Goal: Check status

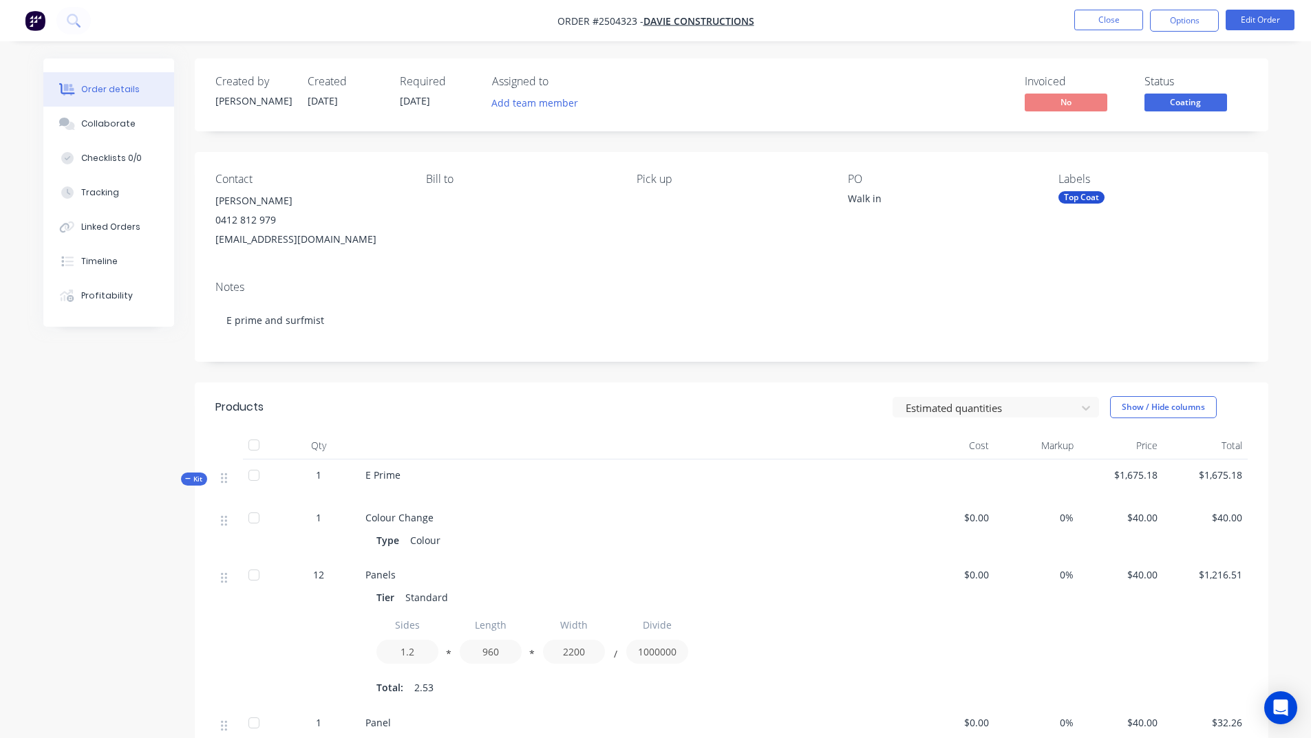
click at [1108, 22] on button "Close" at bounding box center [1108, 20] width 69 height 21
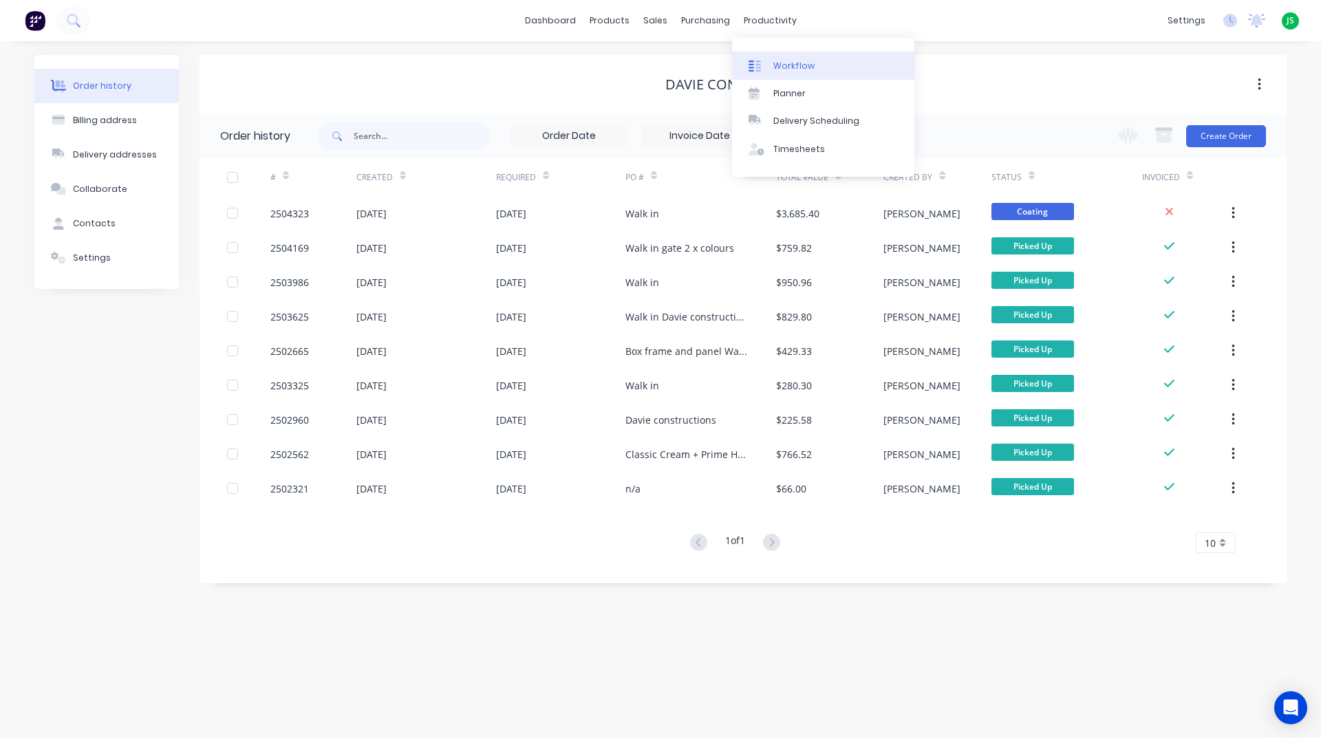
click at [795, 67] on div "Workflow" at bounding box center [793, 66] width 41 height 12
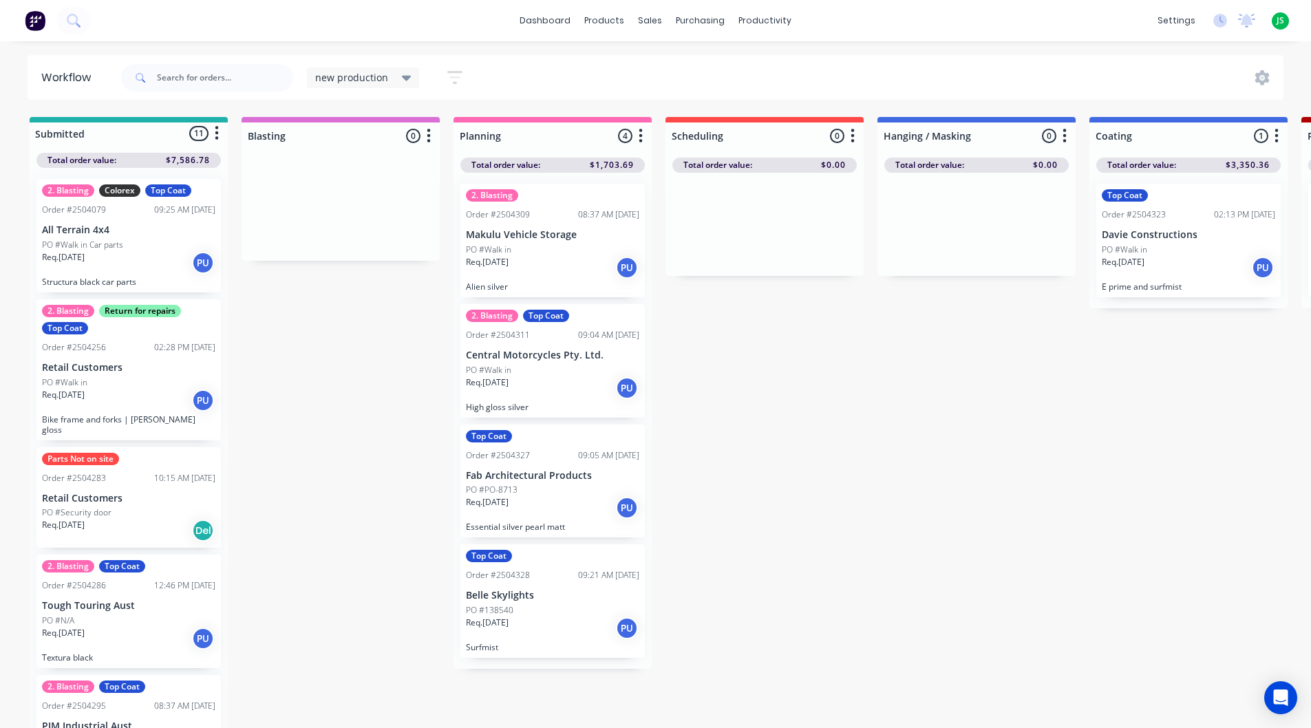
click at [539, 599] on p "Belle Skylights" at bounding box center [552, 596] width 173 height 12
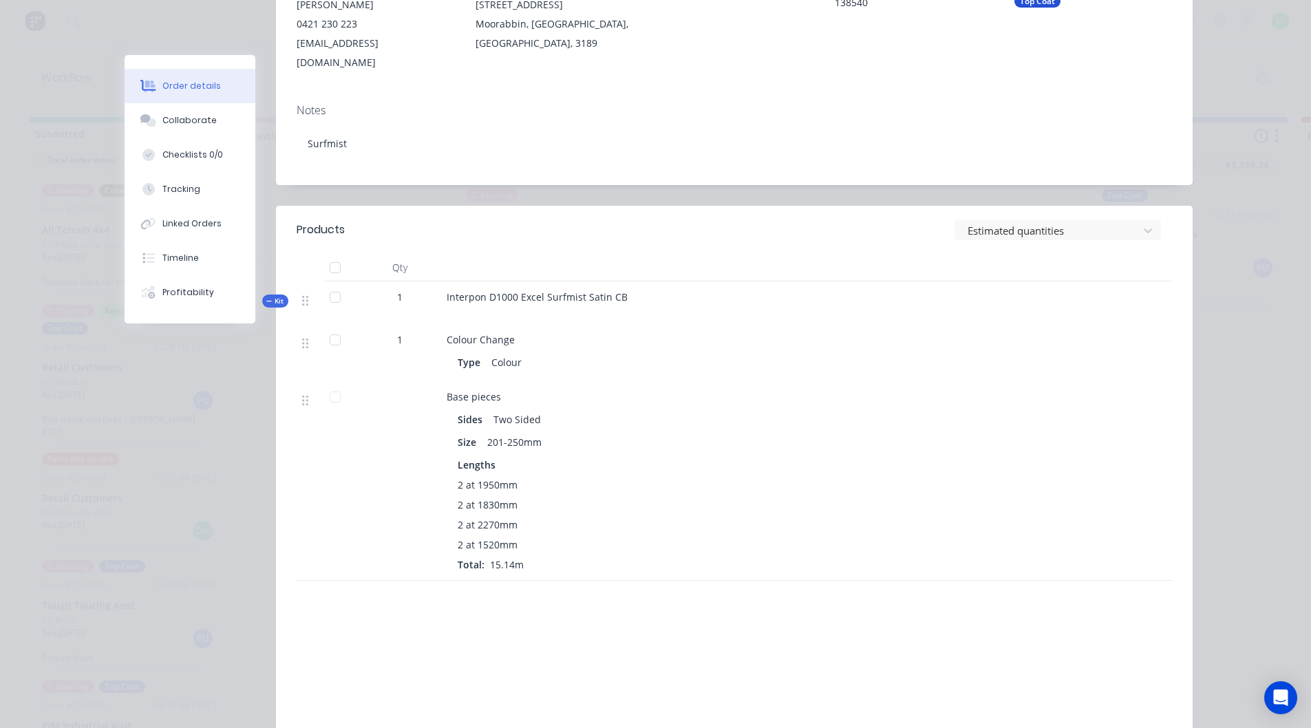
scroll to position [275, 0]
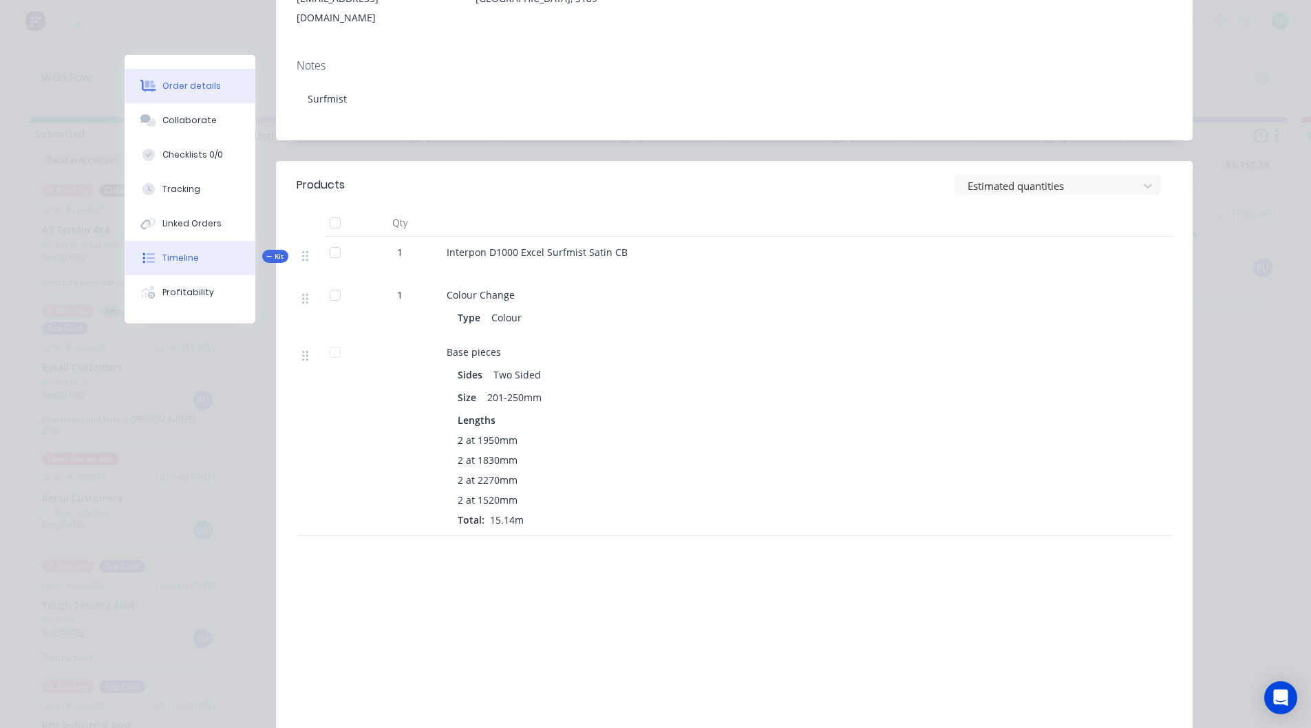
click at [200, 269] on button "Timeline" at bounding box center [190, 258] width 131 height 34
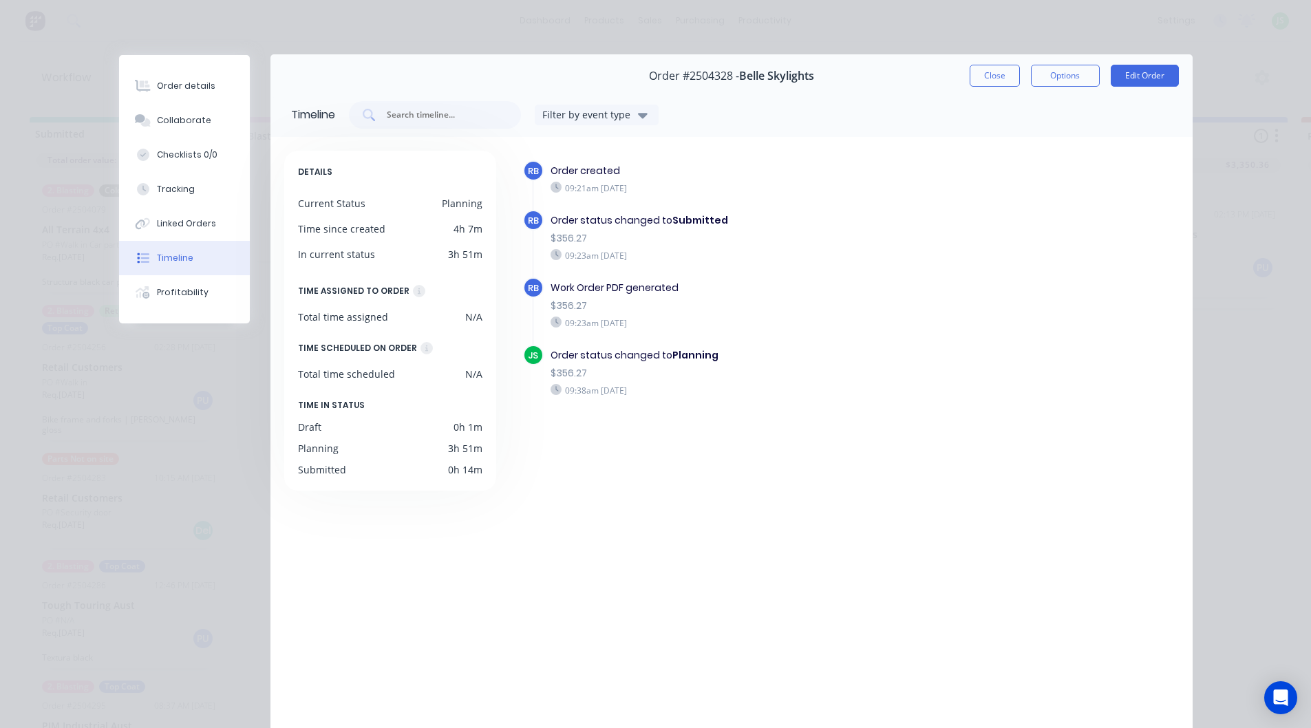
scroll to position [0, 0]
click at [993, 84] on button "Close" at bounding box center [995, 76] width 50 height 22
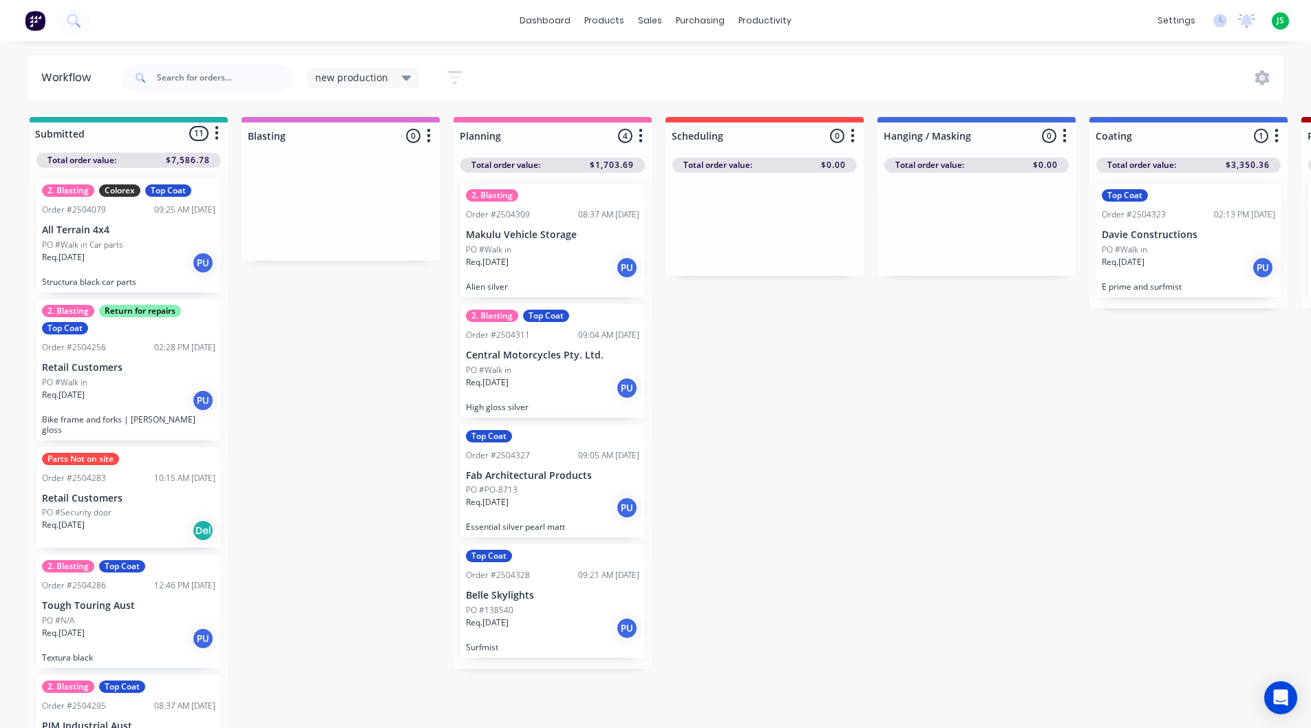
scroll to position [2, 0]
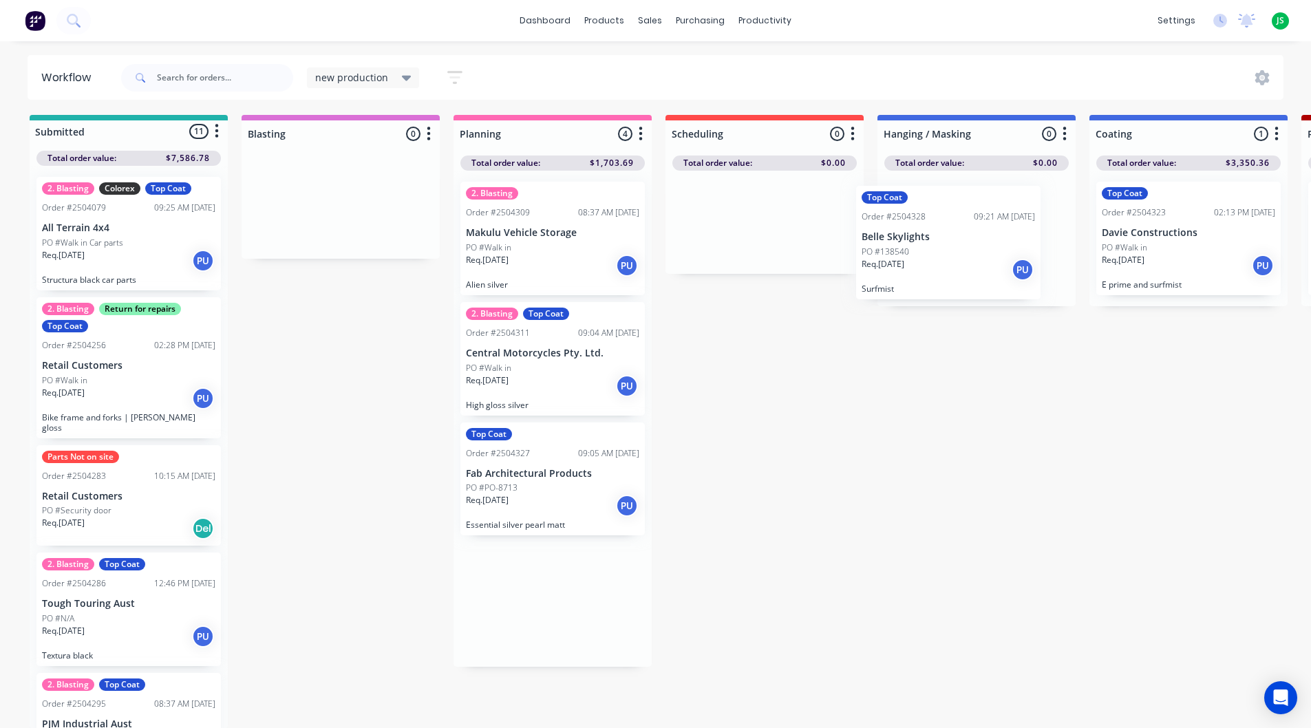
drag, startPoint x: 564, startPoint y: 613, endPoint x: 965, endPoint y: 246, distance: 543.0
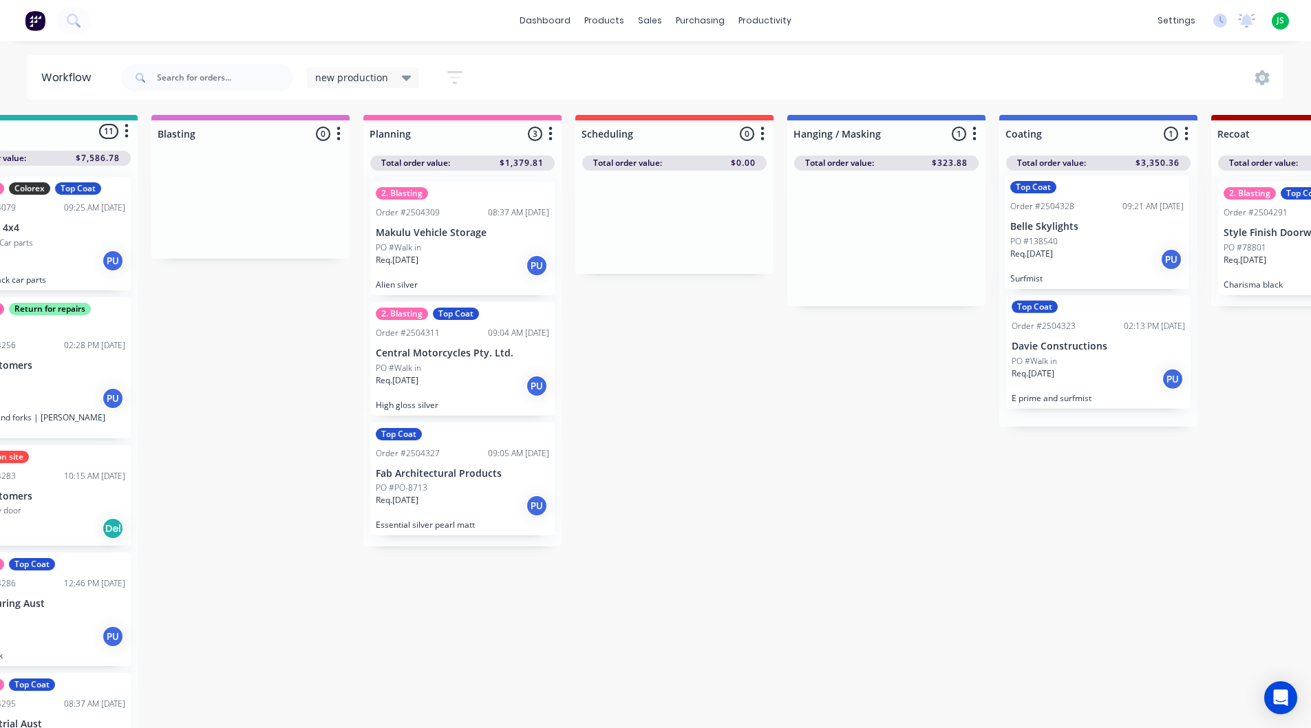
drag, startPoint x: 967, startPoint y: 257, endPoint x: 1016, endPoint y: 255, distance: 49.6
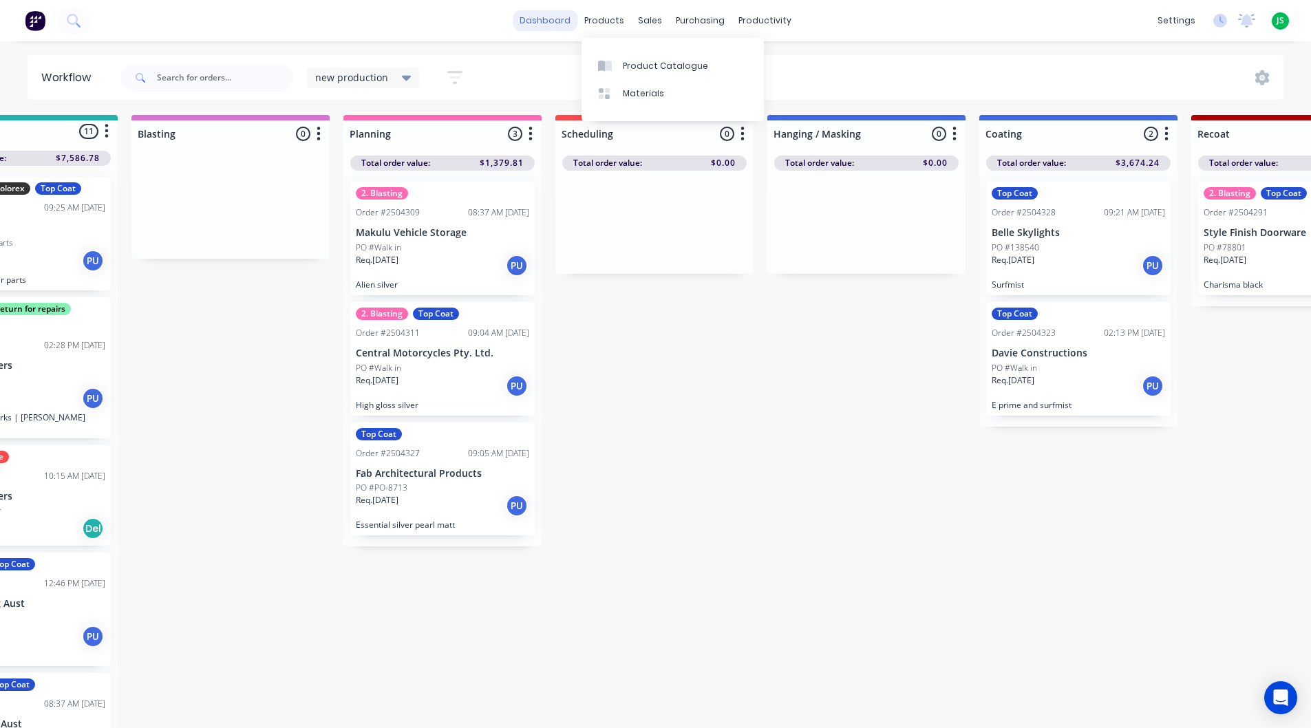
click at [572, 19] on link "dashboard" at bounding box center [545, 20] width 65 height 21
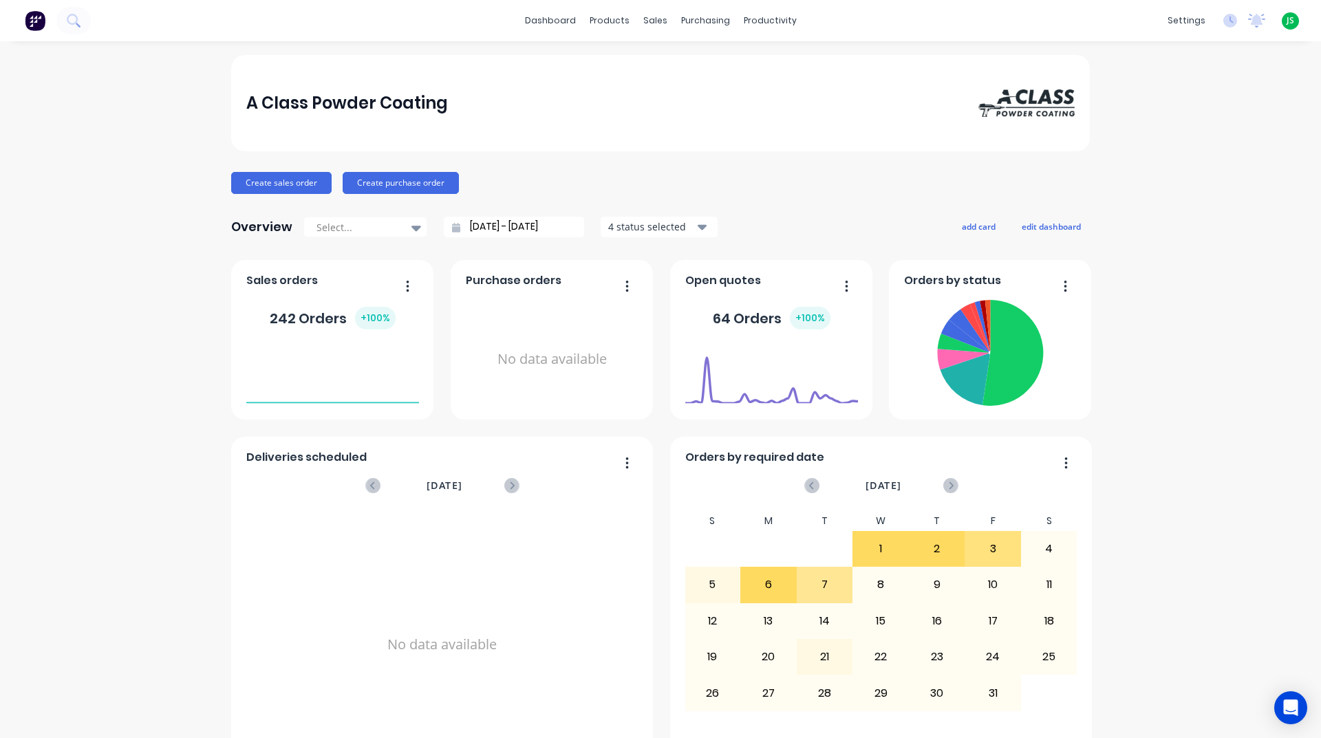
scroll to position [550, 0]
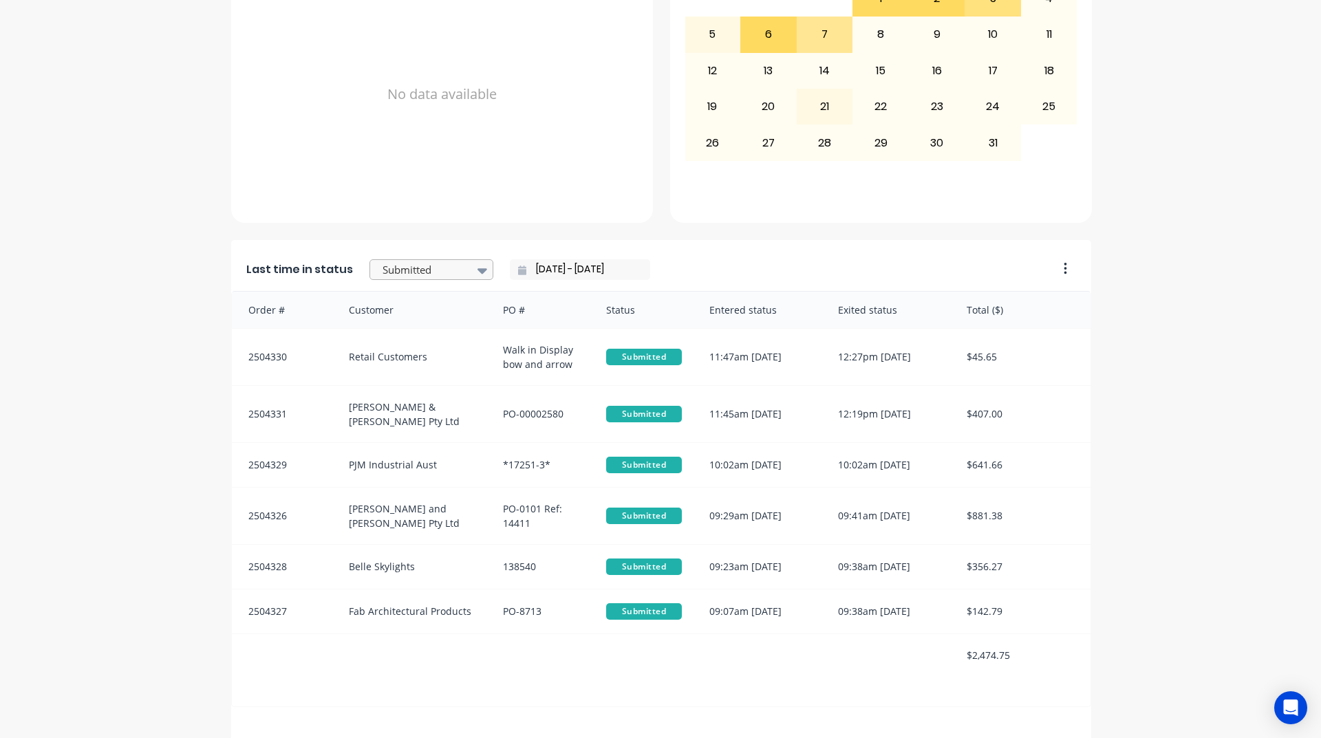
click at [421, 266] on div at bounding box center [424, 269] width 87 height 17
click at [414, 414] on div "Coating" at bounding box center [432, 400] width 124 height 25
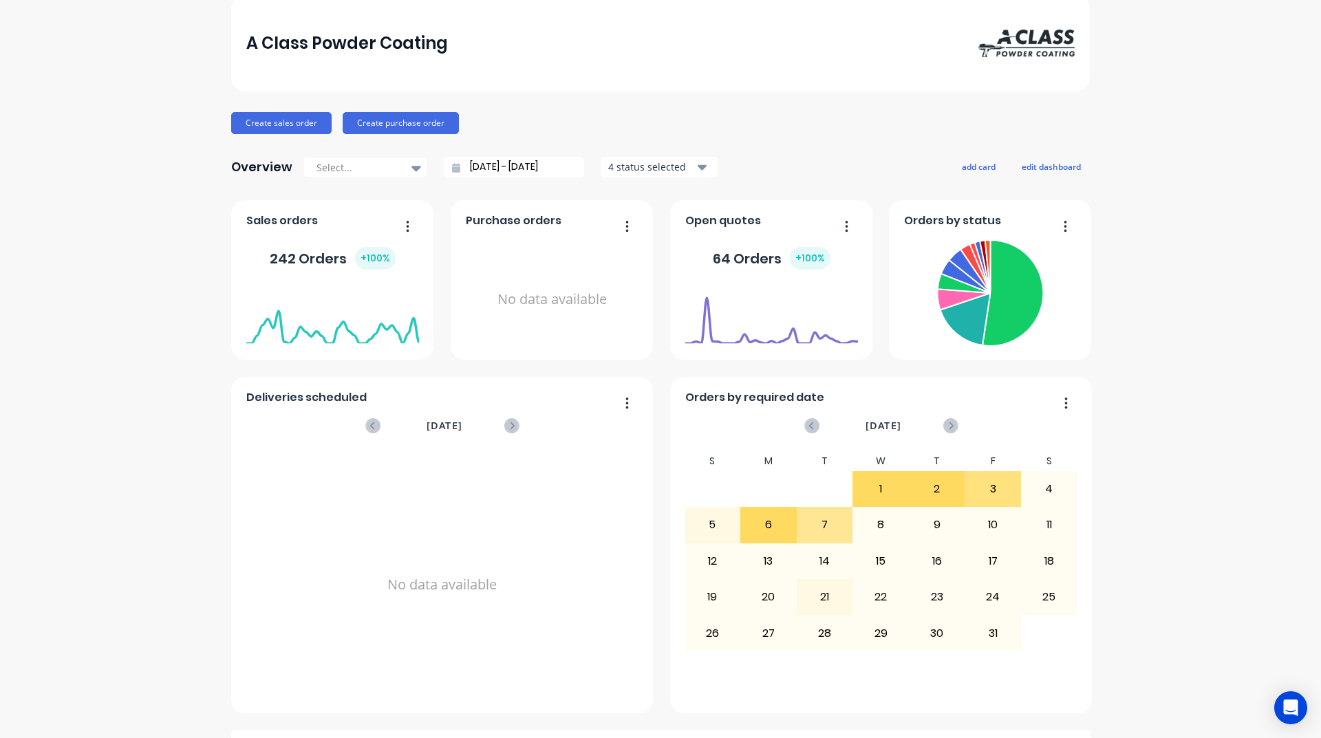
scroll to position [0, 0]
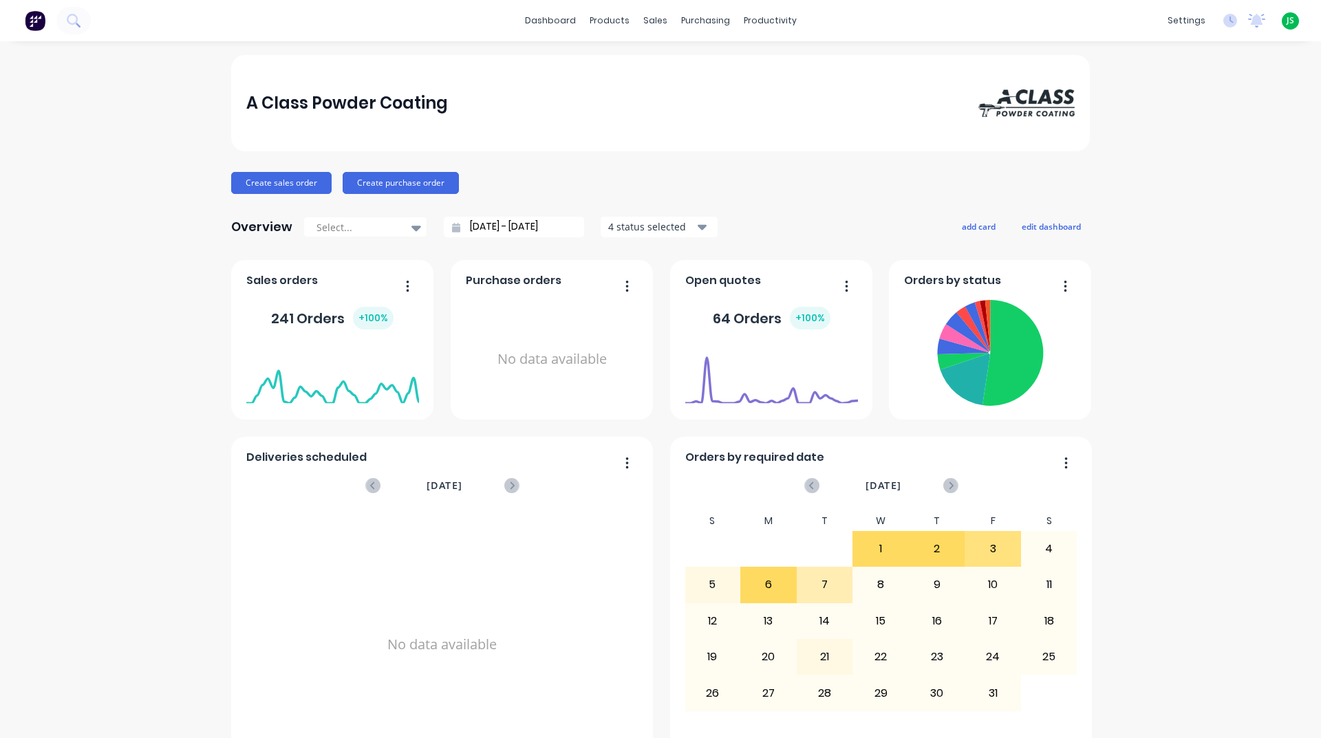
scroll to position [482, 0]
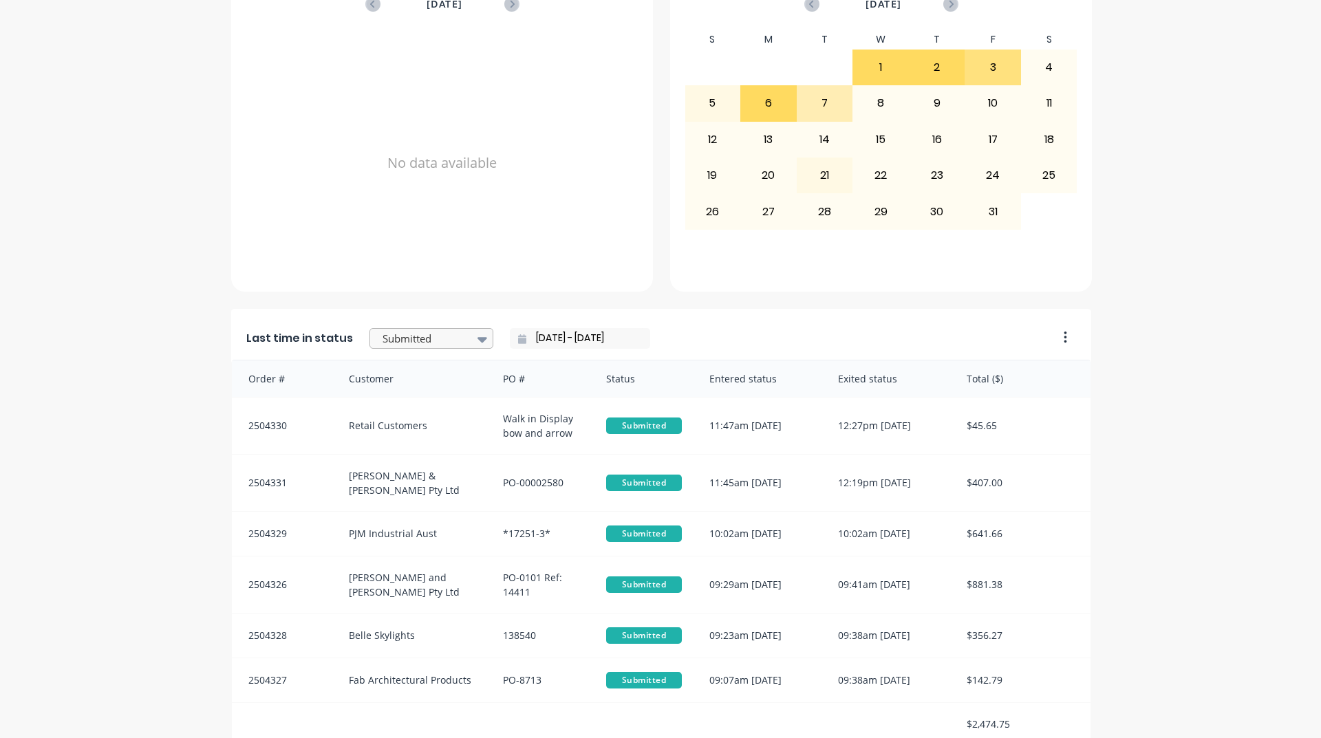
click at [438, 336] on div at bounding box center [424, 338] width 87 height 17
click at [431, 345] on div "Coating" at bounding box center [432, 331] width 124 height 25
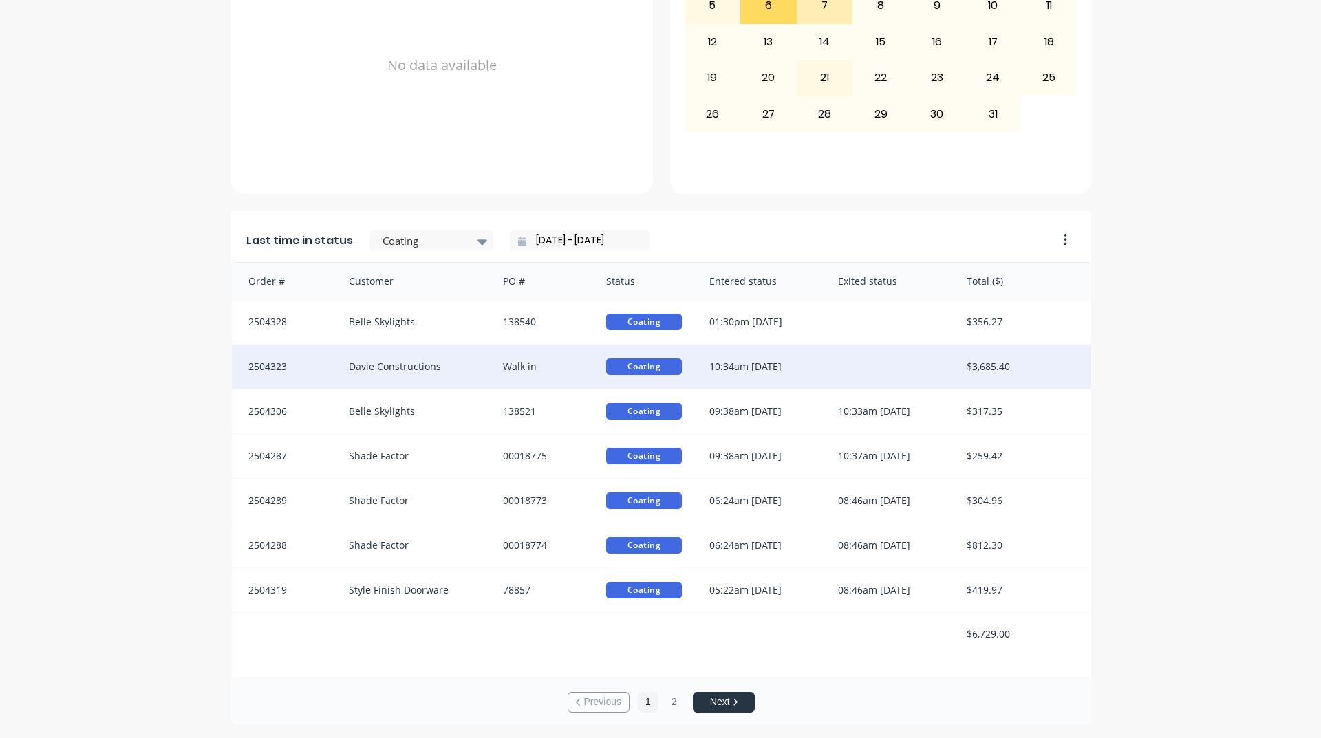
scroll to position [2, 0]
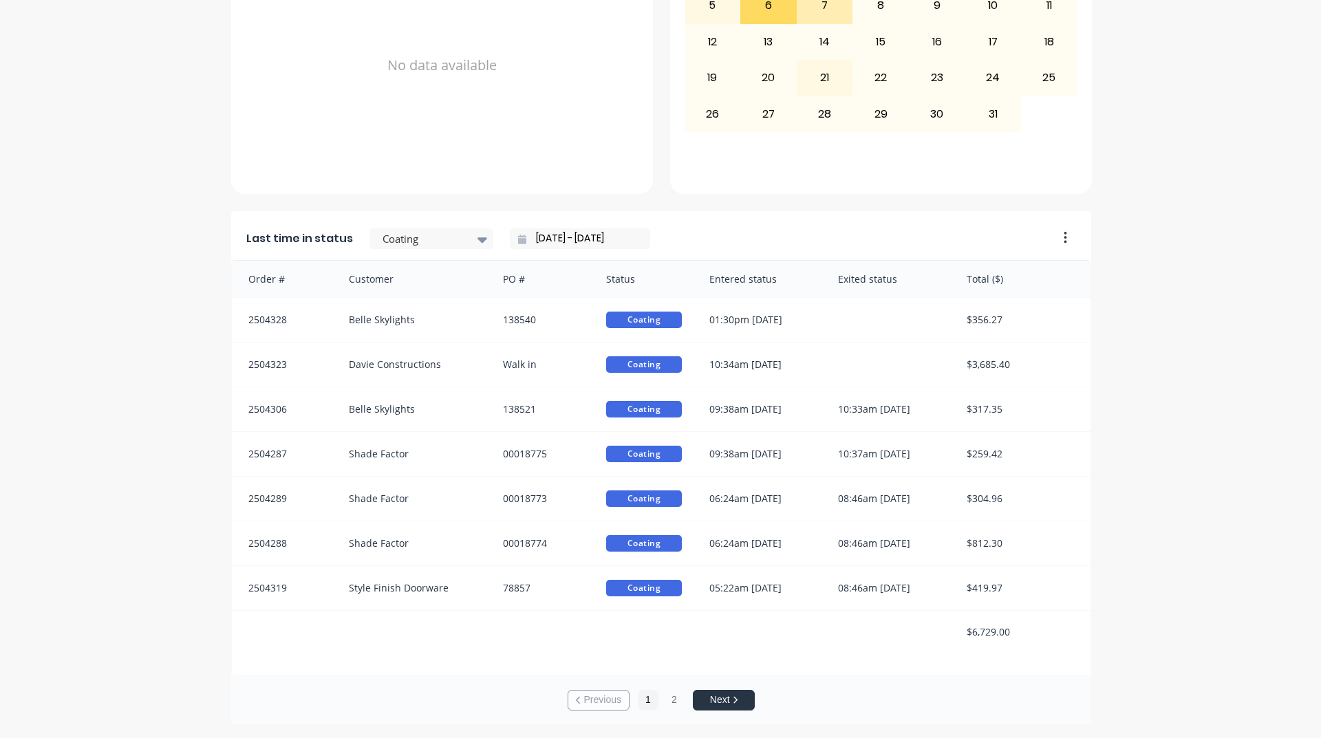
click at [526, 231] on input "[DATE] - [DATE]" at bounding box center [585, 238] width 118 height 21
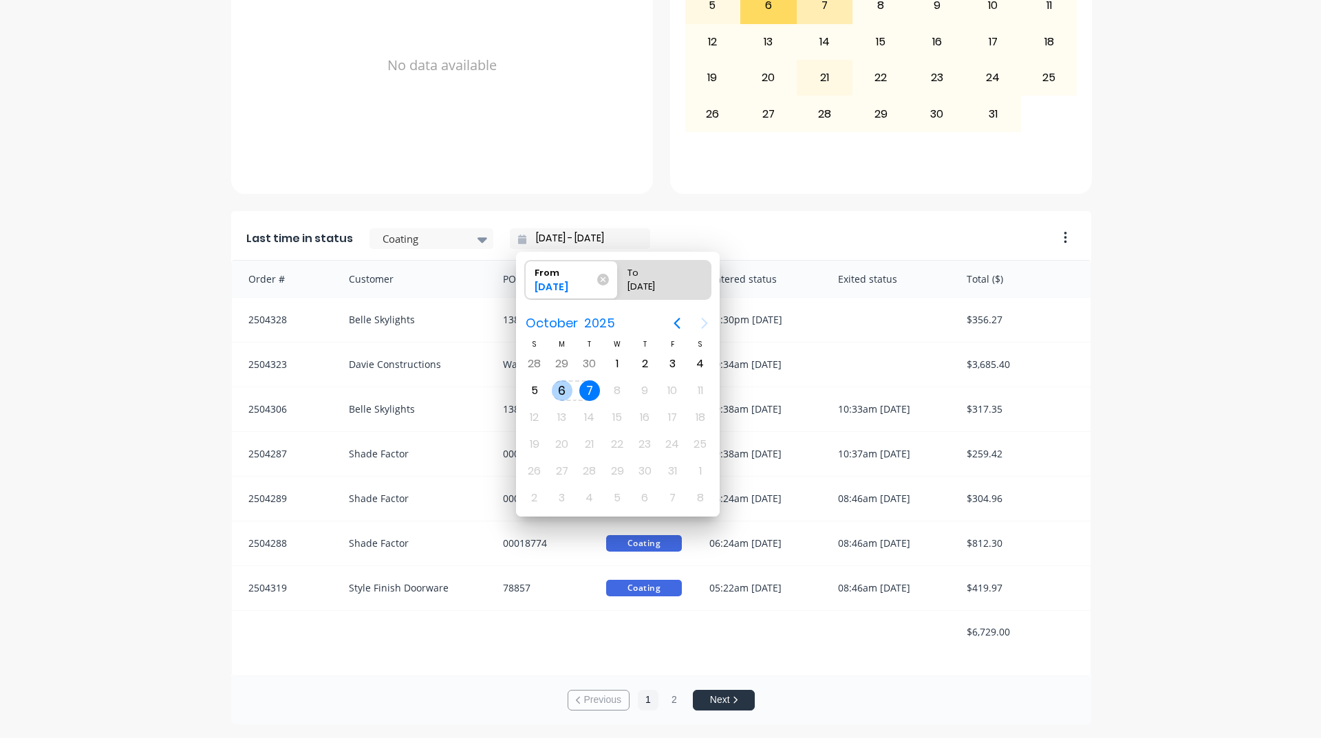
click at [562, 391] on div "6" at bounding box center [562, 391] width 21 height 21
type input "[DATE] - [DATE]"
radio input "false"
radio input "true"
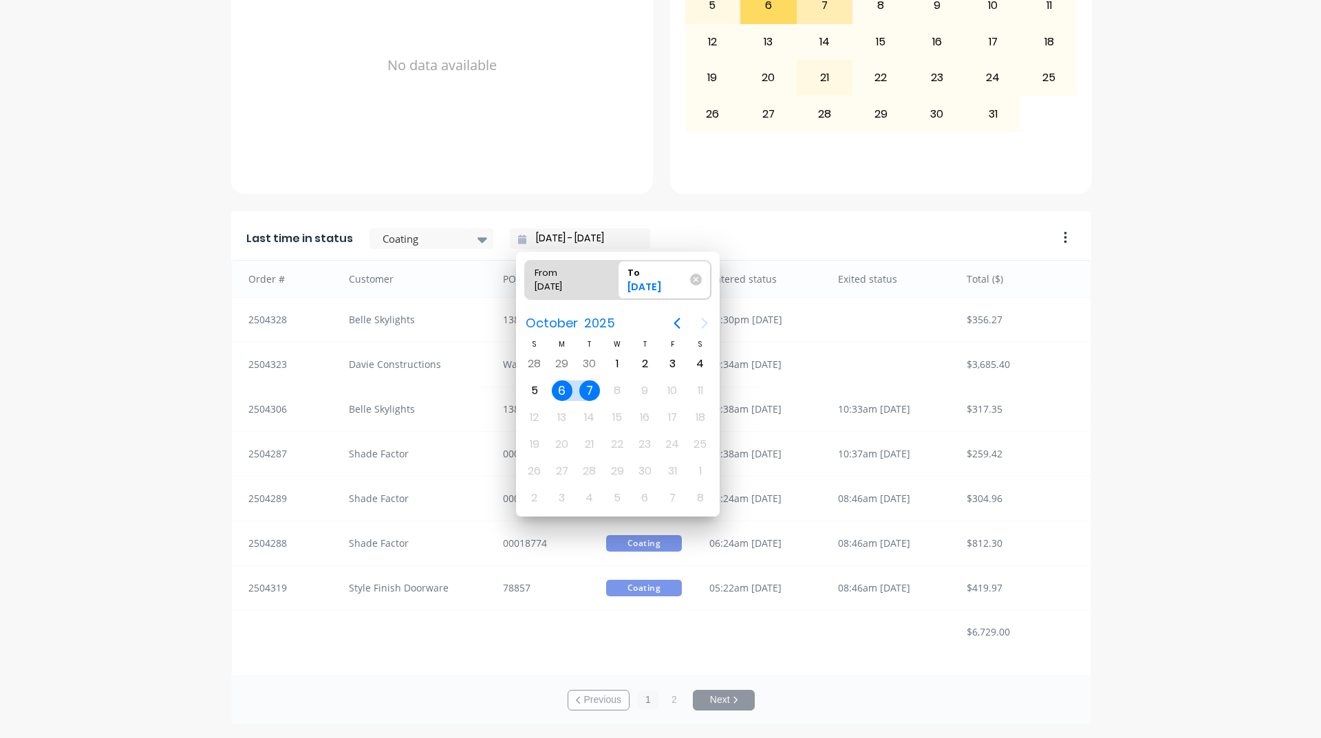
click at [590, 396] on div "7" at bounding box center [589, 391] width 21 height 21
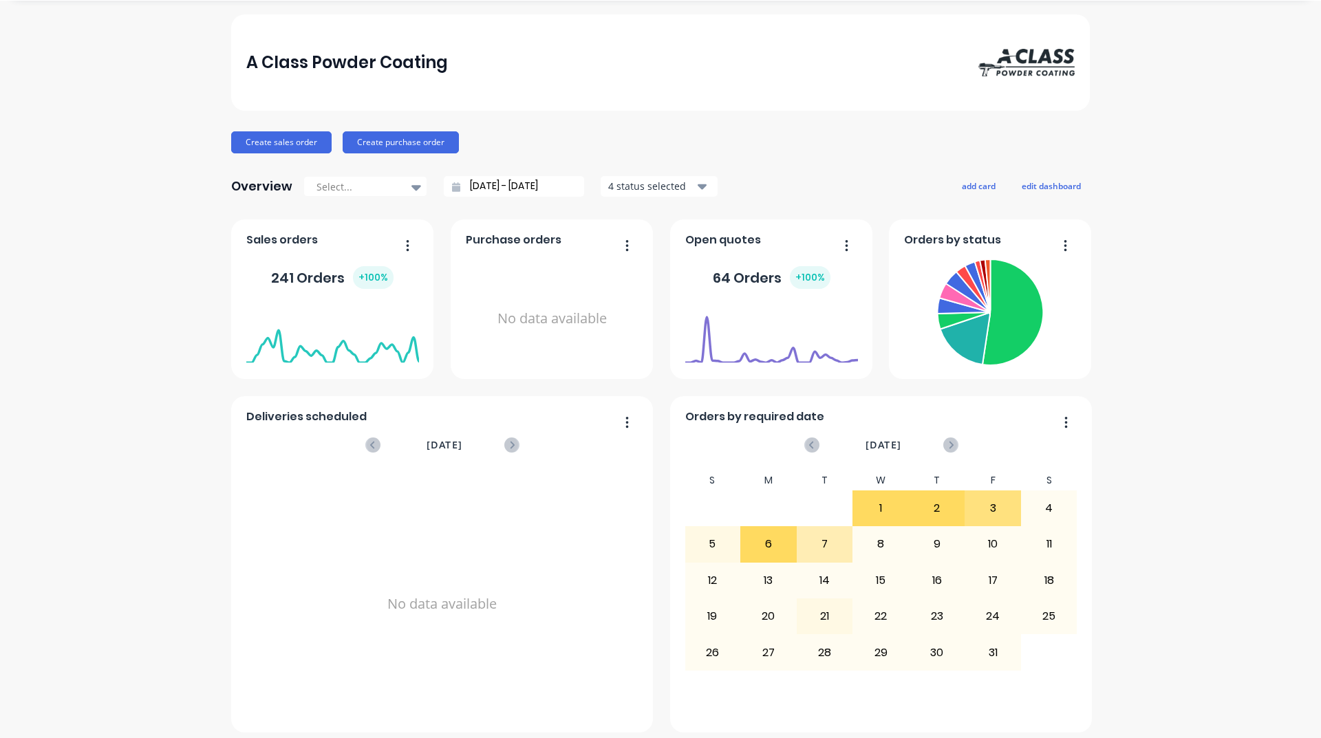
scroll to position [0, 0]
